Goal: Check status

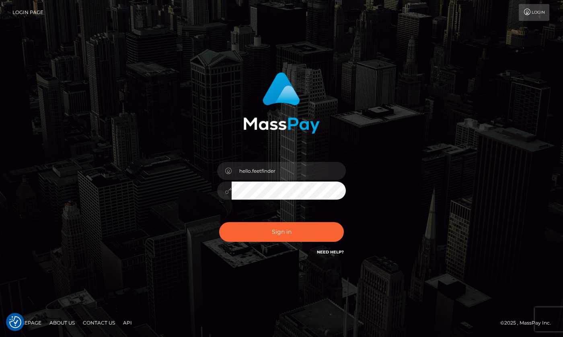
click at [286, 169] on input "hello.feetfinder" at bounding box center [288, 171] width 114 height 18
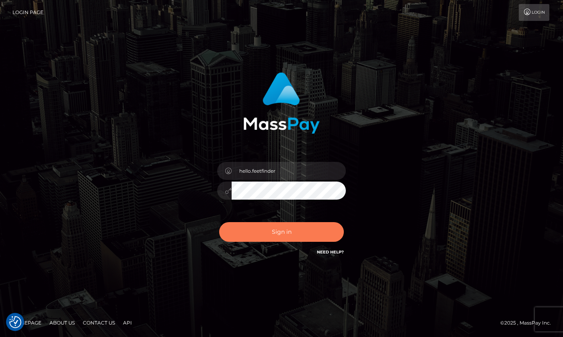
click at [300, 226] on button "Sign in" at bounding box center [281, 232] width 125 height 20
type input "hello.feetfinder"
click at [306, 235] on button "Sign in" at bounding box center [281, 232] width 125 height 20
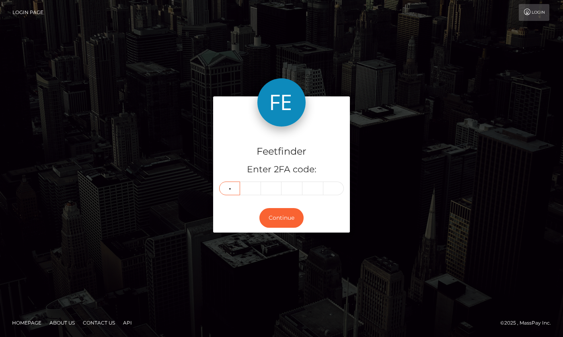
type input "7"
type input "6"
type input "0"
type input "6"
type input "4"
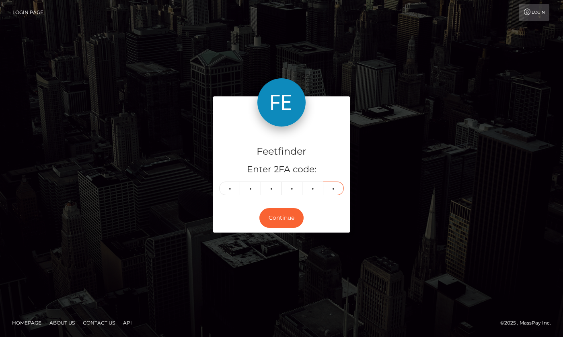
type input "4"
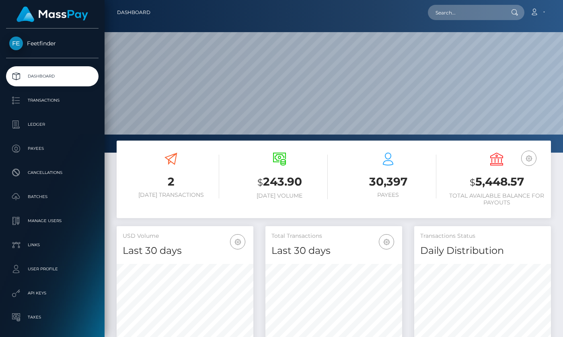
scroll to position [143, 137]
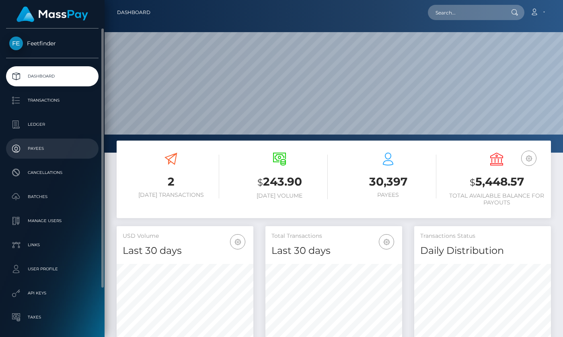
click at [47, 143] on p "Payees" at bounding box center [52, 149] width 86 height 12
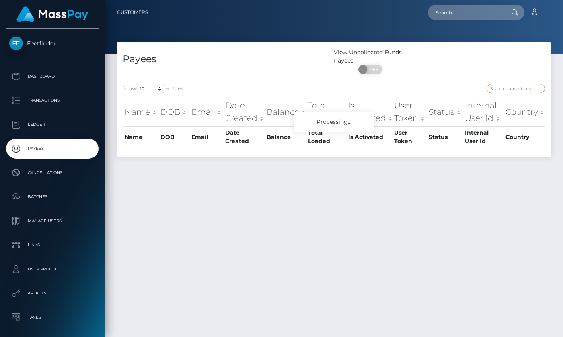
click at [517, 90] on input "search" at bounding box center [515, 88] width 58 height 9
paste input "c6003851-7266-11f0-87f1-0266f44cc279"
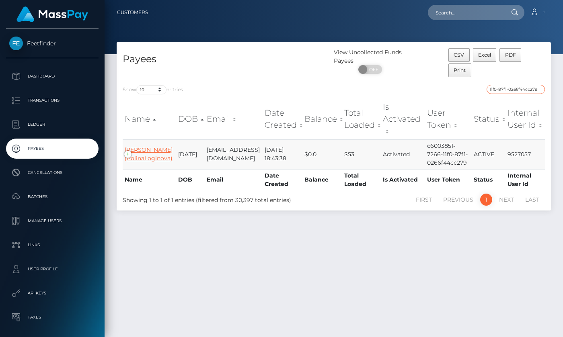
type input "c6003851-7266-11f0-87f1-0266f44cc279"
click at [148, 162] on link "Polina Loginova (PolinaLoginova)" at bounding box center [149, 154] width 48 height 16
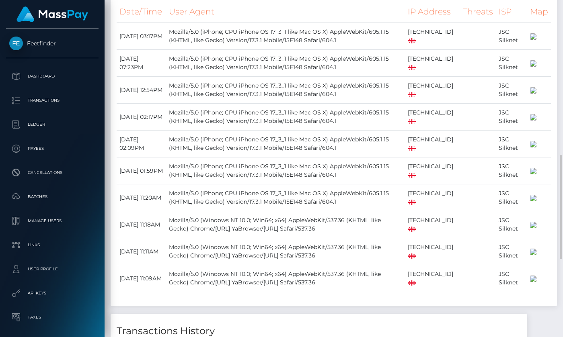
scroll to position [753, 0]
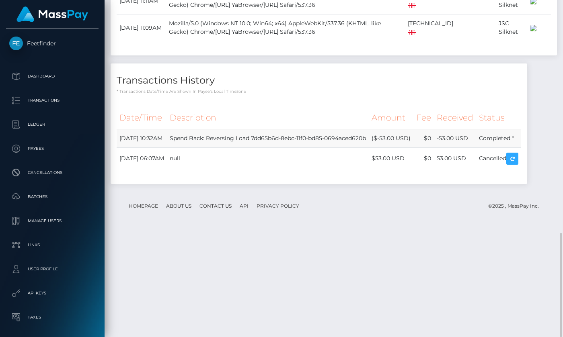
click at [244, 147] on td "Spend Back: Reversing Load 7dd65b6d-8ebc-11f0-bd85-0694aced620b" at bounding box center [268, 138] width 202 height 18
